Goal: Task Accomplishment & Management: Use online tool/utility

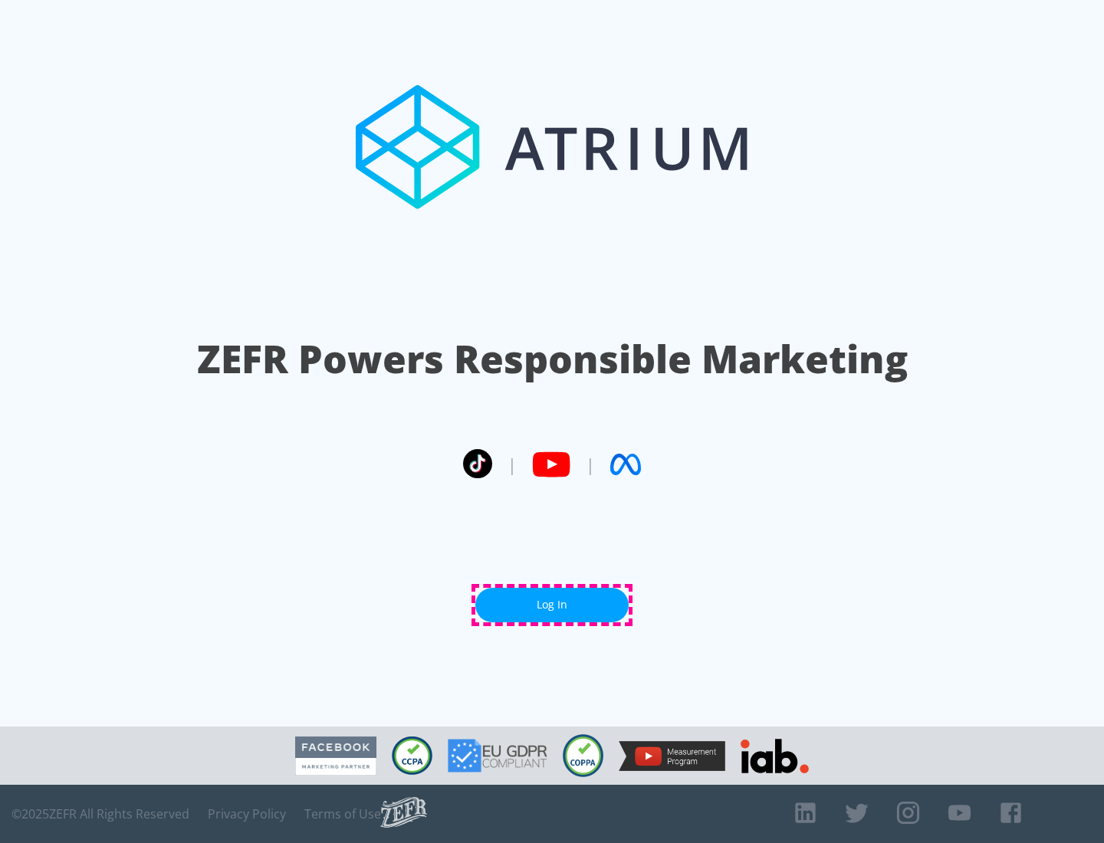
click at [552, 605] on link "Log In" at bounding box center [551, 605] width 153 height 35
